Goal: Information Seeking & Learning: Learn about a topic

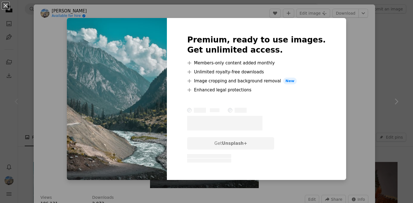
scroll to position [136, 0]
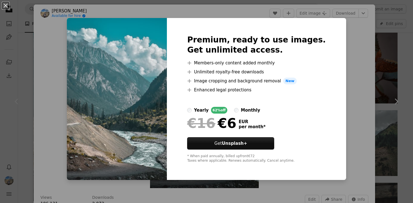
click at [388, 63] on div "An X shape Premium, ready to use images. Get unlimited access. A plus sign Memb…" at bounding box center [206, 101] width 413 height 203
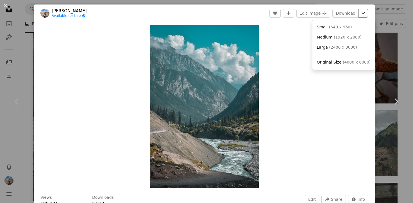
click at [365, 14] on icon "Choose download size" at bounding box center [363, 13] width 3 height 2
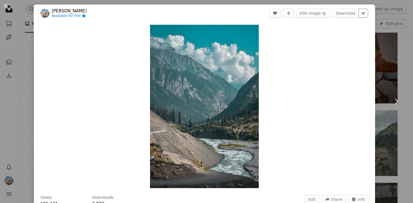
click at [365, 13] on icon "Choose download size" at bounding box center [363, 13] width 3 height 2
click at [388, 64] on div "An X shape Chevron left Chevron right Ahmed Available for hire A checkmark insi…" at bounding box center [206, 101] width 413 height 203
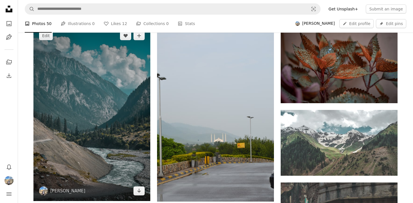
scroll to position [142, 0]
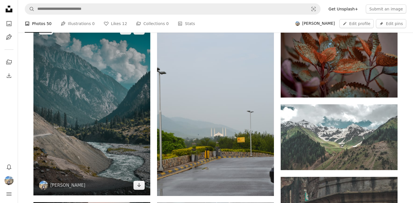
click at [141, 109] on img at bounding box center [91, 108] width 117 height 176
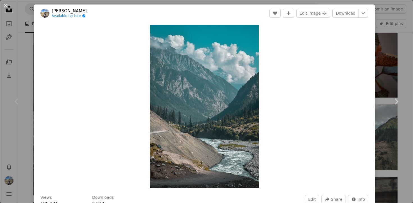
click at [392, 68] on div "An X shape Chevron left Chevron right Ahmed Available for hire A checkmark insi…" at bounding box center [206, 101] width 413 height 203
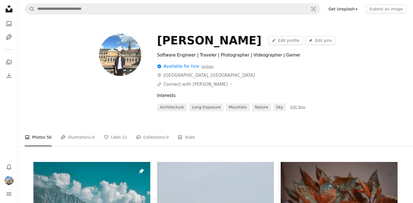
click at [128, 54] on img at bounding box center [120, 55] width 42 height 42
click at [123, 61] on img at bounding box center [120, 55] width 42 height 42
click at [269, 43] on link "A pencil Edit profile" at bounding box center [286, 40] width 35 height 9
